Goal: Find specific page/section: Find specific page/section

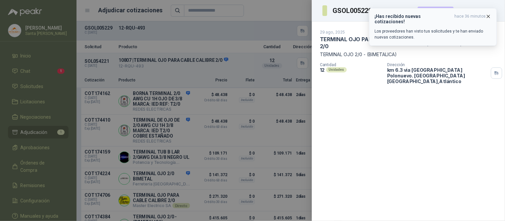
click at [489, 17] on icon "button" at bounding box center [488, 16] width 3 height 3
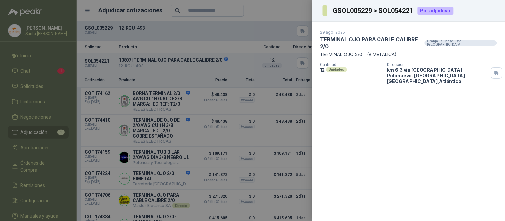
click at [296, 11] on div at bounding box center [252, 110] width 505 height 221
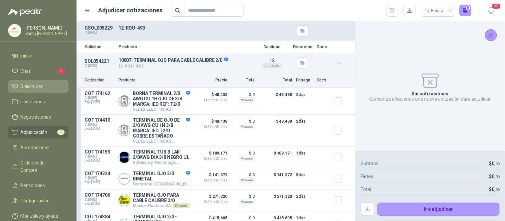
click at [39, 86] on span "Solicitudes" at bounding box center [32, 86] width 23 height 7
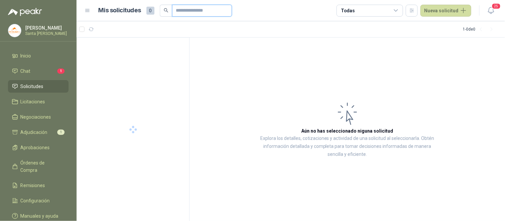
click at [187, 12] on input "text" at bounding box center [199, 10] width 47 height 11
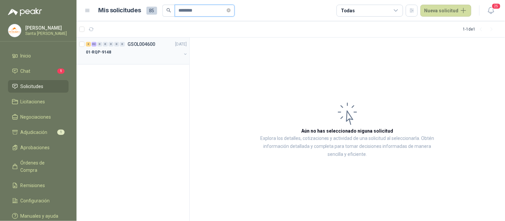
type input "********"
click at [135, 50] on div "01-RQP-9148" at bounding box center [133, 52] width 95 height 8
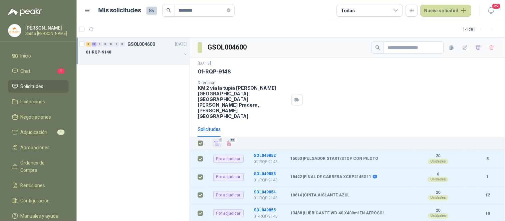
click at [216, 140] on icon "Añadir" at bounding box center [217, 143] width 6 height 6
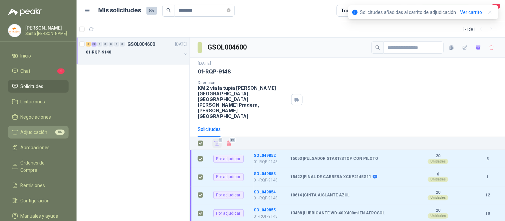
click at [38, 131] on span "Adjudicación" at bounding box center [34, 132] width 27 height 7
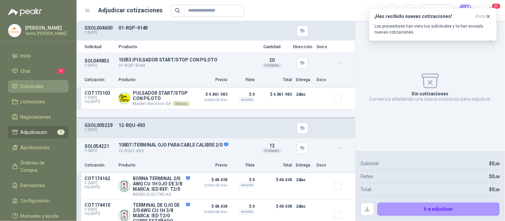
click at [40, 85] on span "Solicitudes" at bounding box center [32, 86] width 23 height 7
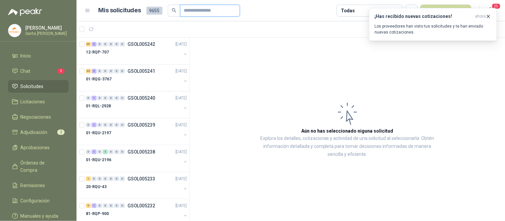
click at [214, 10] on input "text" at bounding box center [207, 10] width 47 height 11
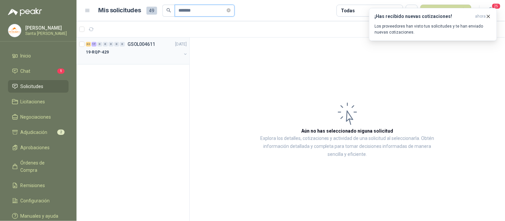
type input "*******"
click at [113, 55] on div "19-RQP-429" at bounding box center [133, 52] width 95 height 8
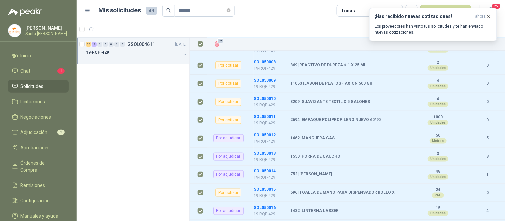
scroll to position [799, 0]
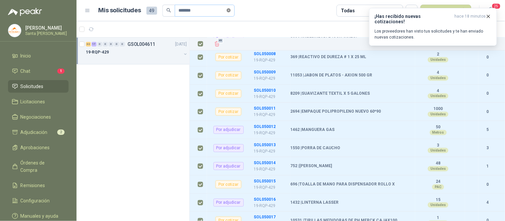
click at [231, 11] on icon "close-circle" at bounding box center [229, 10] width 4 height 4
click at [42, 72] on li "Chat 1" at bounding box center [38, 71] width 53 height 7
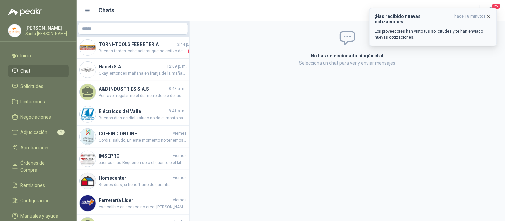
click at [488, 16] on icon "button" at bounding box center [488, 17] width 6 height 6
